Goal: Information Seeking & Learning: Learn about a topic

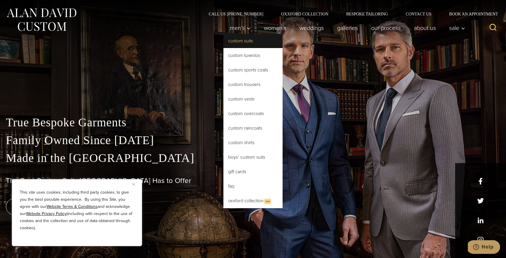
click at [240, 42] on link "Custom Suits" at bounding box center [252, 41] width 59 height 14
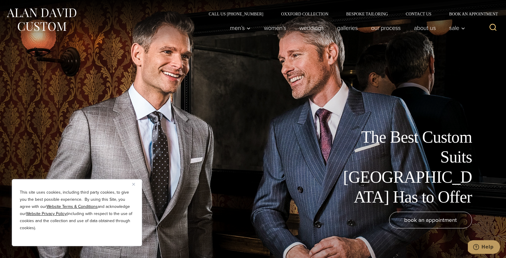
click at [135, 182] on button "Close" at bounding box center [135, 183] width 7 height 7
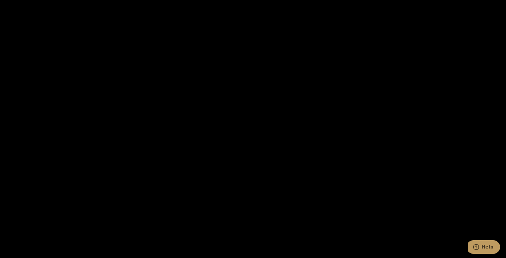
scroll to position [732, 0]
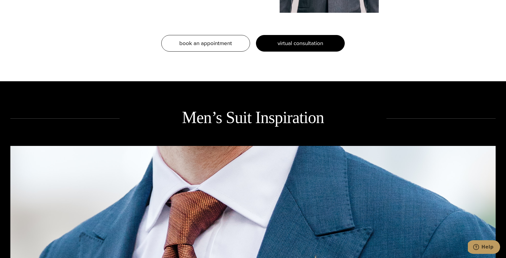
click at [292, 40] on span "virtual consultation" at bounding box center [301, 43] width 46 height 9
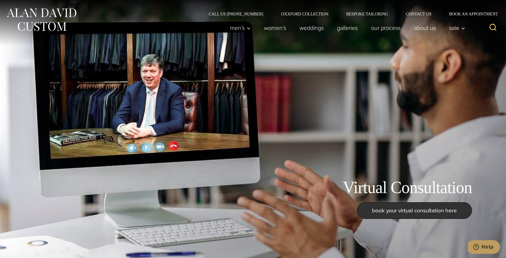
scroll to position [5, 0]
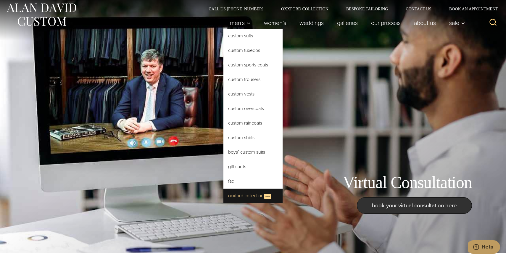
click at [243, 197] on link "Oxxford Collection New" at bounding box center [252, 195] width 59 height 15
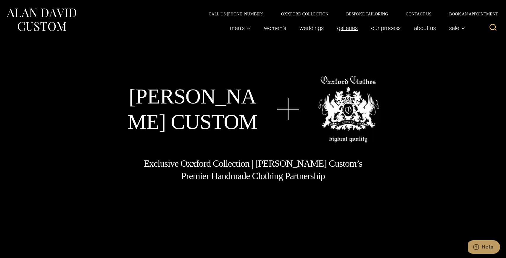
click at [355, 28] on link "Galleries" at bounding box center [348, 28] width 34 height 12
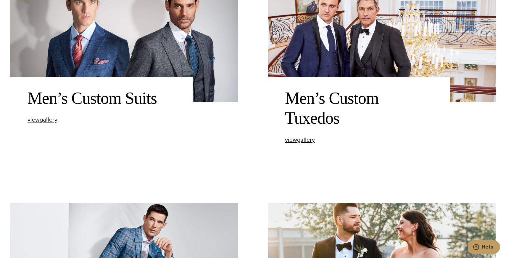
scroll to position [295, 0]
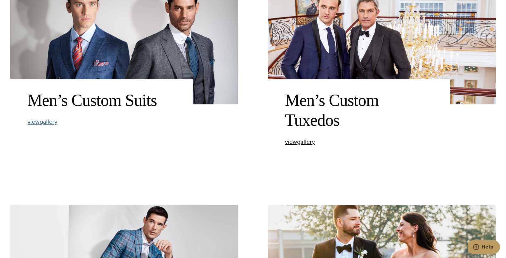
click at [44, 119] on span "view Men’s Custom Suits gallery" at bounding box center [43, 121] width 30 height 9
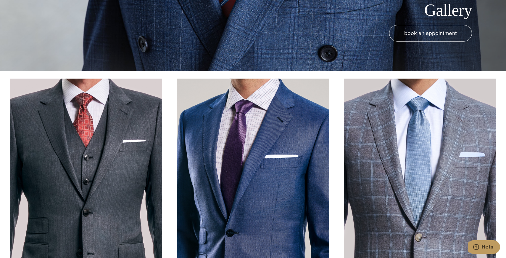
scroll to position [182, 0]
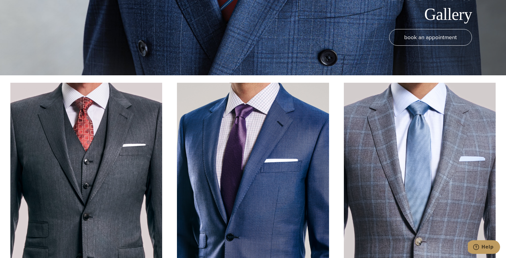
click at [336, 85] on div at bounding box center [252, 184] width 485 height 202
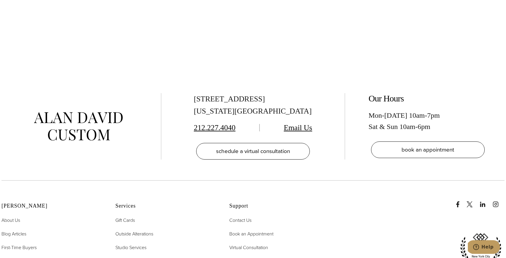
scroll to position [3168, 0]
